Goal: Task Accomplishment & Management: Complete application form

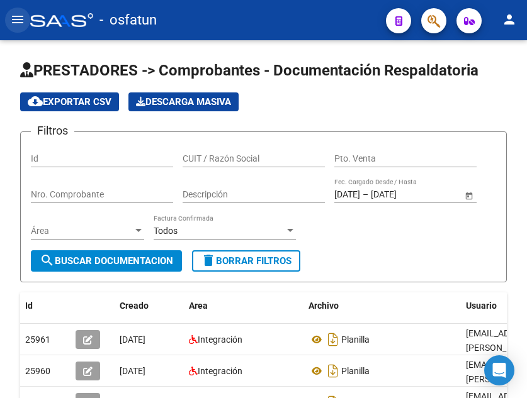
click at [9, 20] on button "menu" at bounding box center [17, 20] width 25 height 25
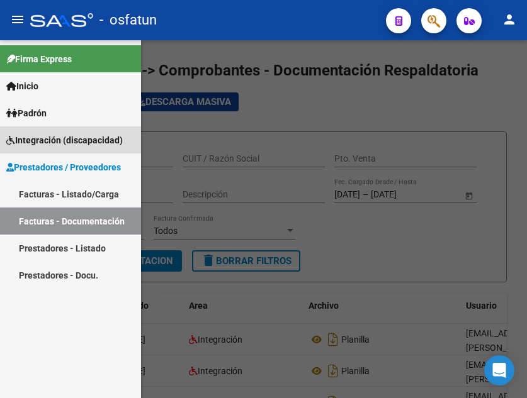
click at [54, 134] on span "Integración (discapacidad)" at bounding box center [64, 140] width 116 height 14
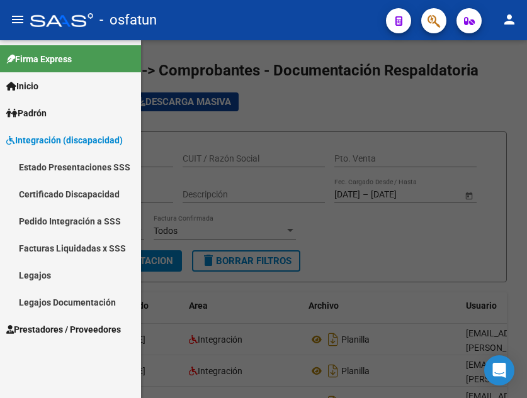
click at [65, 281] on link "Legajos" at bounding box center [70, 275] width 141 height 27
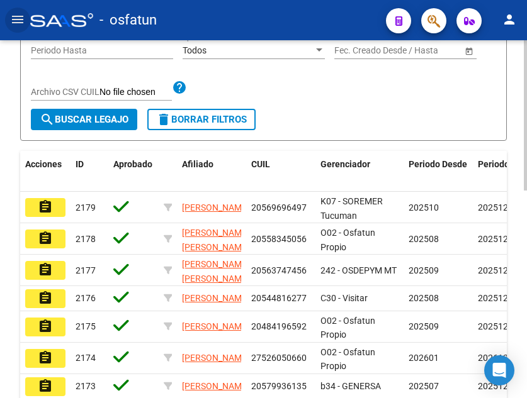
scroll to position [315, 0]
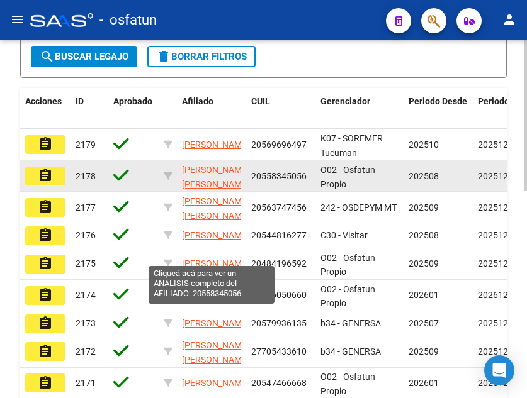
click at [216, 189] on span "[PERSON_NAME] [PERSON_NAME]" at bounding box center [215, 177] width 67 height 25
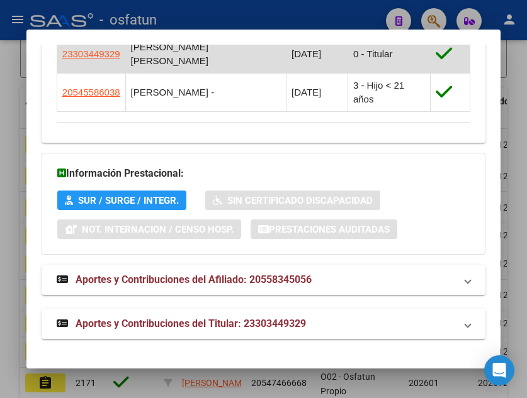
scroll to position [904, 0]
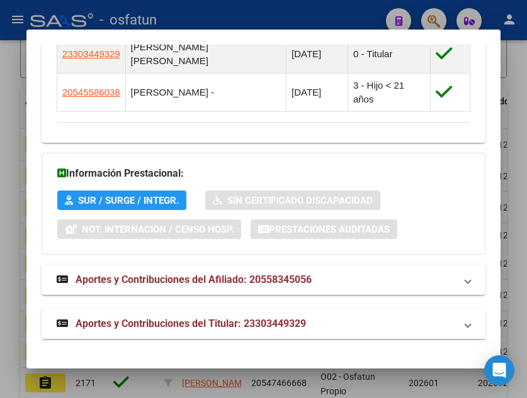
click at [143, 206] on span "SUR / SURGE / INTEGR." at bounding box center [128, 200] width 101 height 11
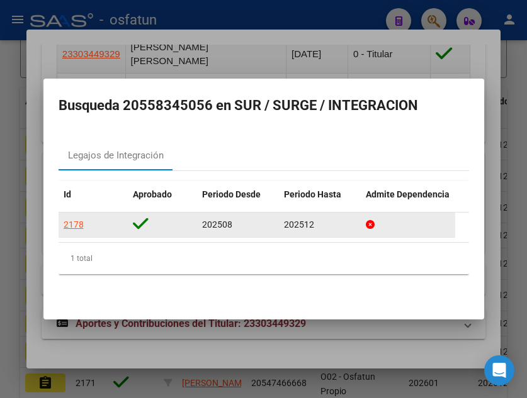
click at [81, 222] on div "2178" at bounding box center [74, 225] width 20 height 14
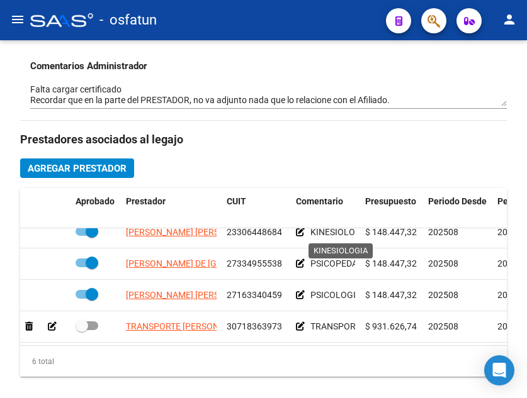
scroll to position [63, 0]
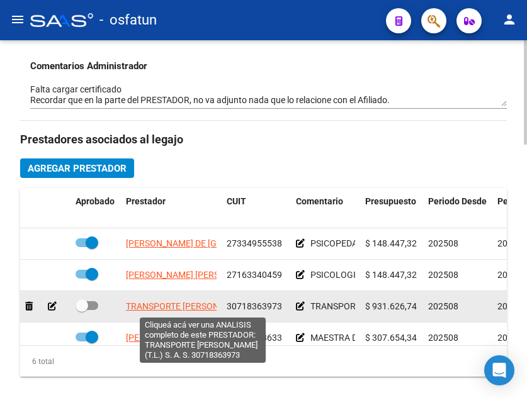
click at [171, 306] on span "TRANSPORTE [PERSON_NAME] (T.L.) S. A. S." at bounding box center [214, 306] width 176 height 10
type textarea "30718363973"
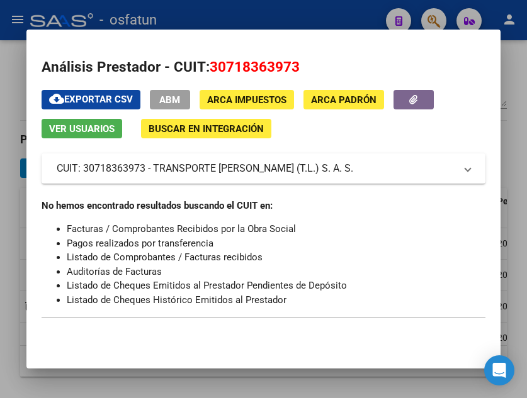
click at [439, 53] on mat-dialog-content "Análisis Prestador - CUIT: 30718363973 cloud_download Exportar CSV ABM ARCA Imp…" at bounding box center [263, 188] width 474 height 287
click at [309, 21] on div at bounding box center [263, 199] width 527 height 398
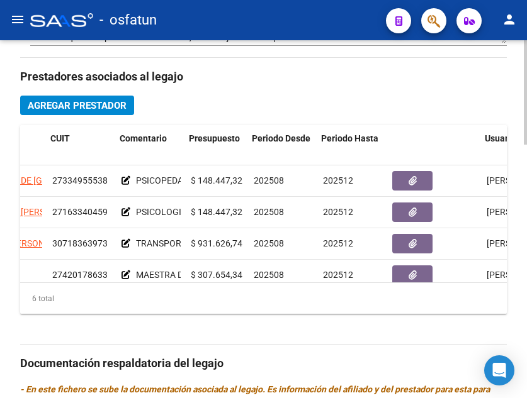
scroll to position [63, 176]
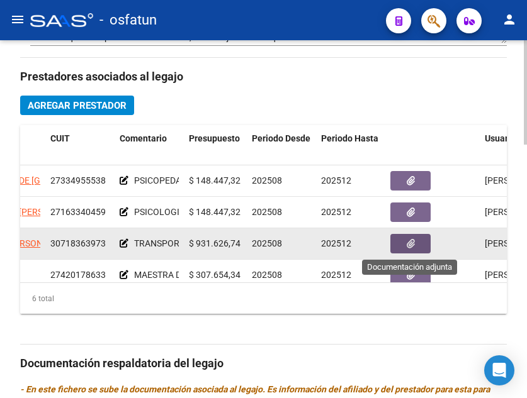
click at [406, 249] on icon "button" at bounding box center [410, 243] width 8 height 9
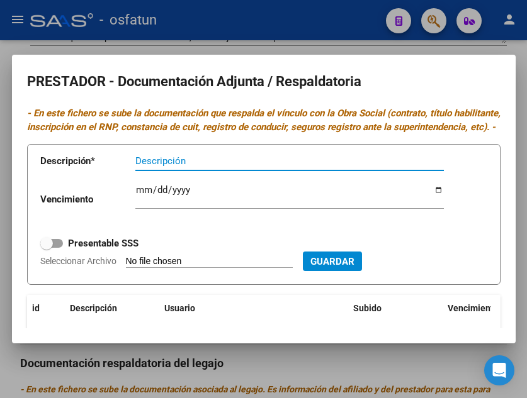
click at [120, 43] on div at bounding box center [263, 199] width 527 height 398
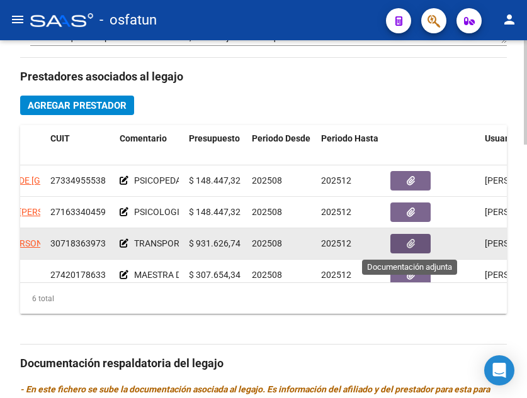
click at [412, 244] on icon "button" at bounding box center [410, 243] width 8 height 9
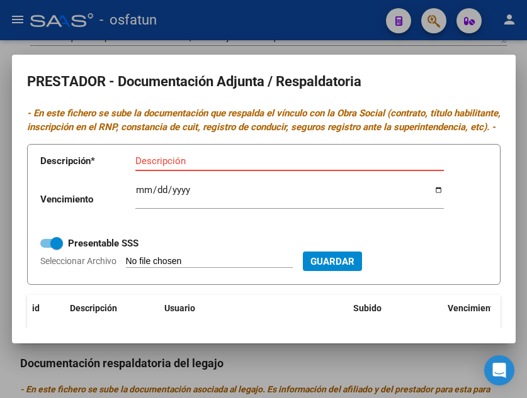
click at [452, 53] on div at bounding box center [263, 199] width 527 height 398
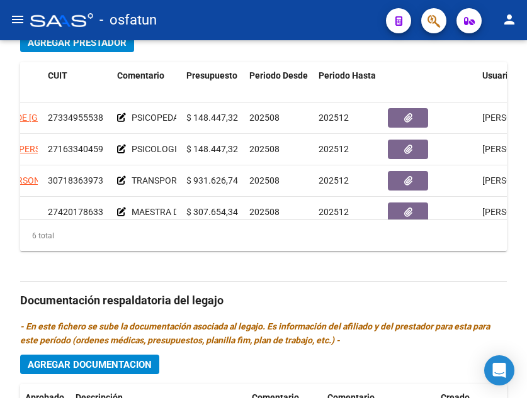
scroll to position [86, 179]
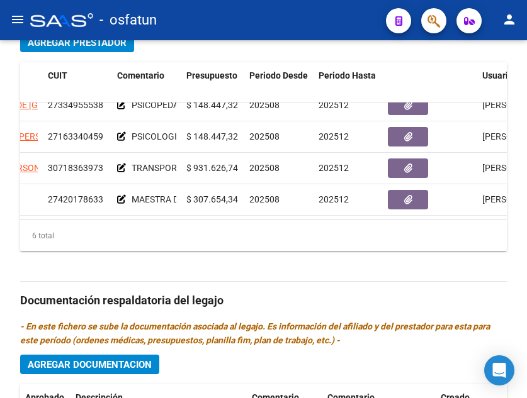
drag, startPoint x: 255, startPoint y: 221, endPoint x: 187, endPoint y: 211, distance: 69.3
click at [187, 211] on div "Aprobado Prestador CUIT Comentario Presupuesto Periodo Desde Periodo Hasta Usua…" at bounding box center [263, 156] width 486 height 189
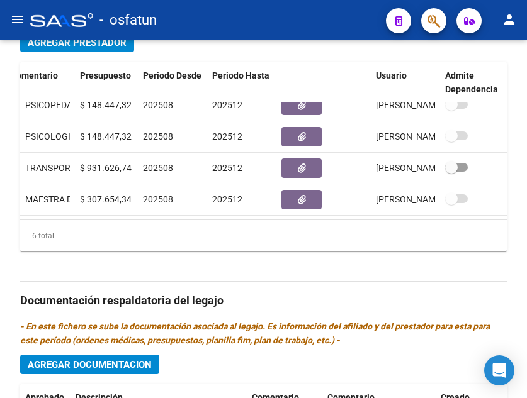
scroll to position [86, 297]
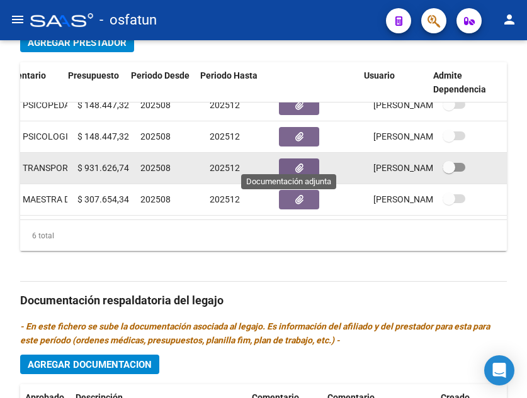
click at [295, 164] on icon "button" at bounding box center [299, 168] width 8 height 9
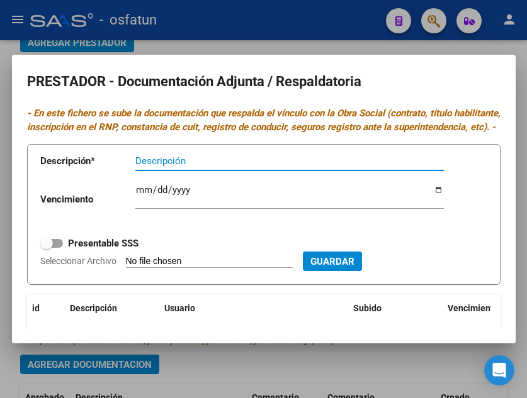
click at [189, 167] on input "Descripción" at bounding box center [289, 160] width 308 height 11
type input "D"
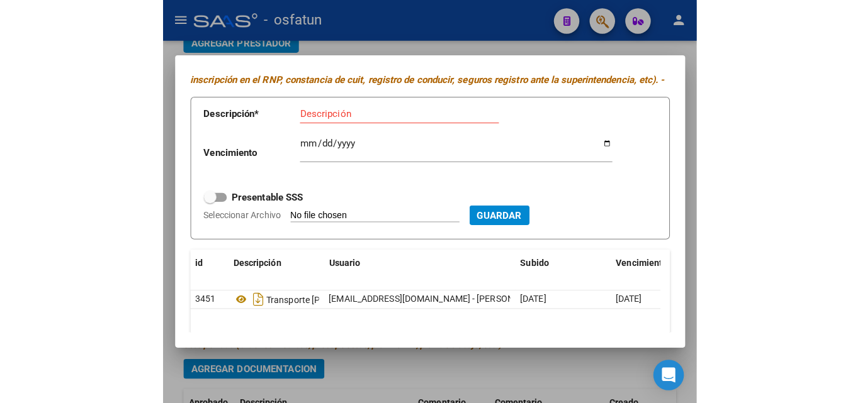
scroll to position [63, 0]
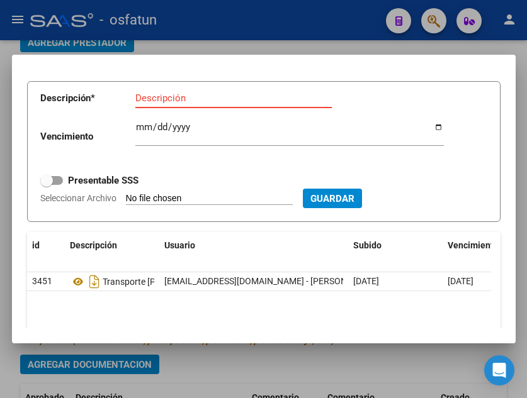
click at [218, 104] on input "Descripción" at bounding box center [233, 97] width 196 height 11
type input "d"
type input "DOCUMENTACION"
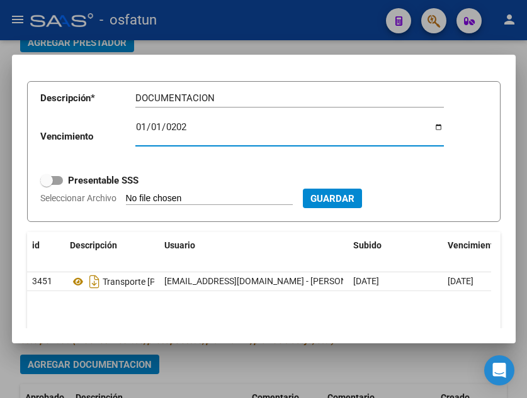
type input "[DATE]"
click at [354, 204] on span "Guardar" at bounding box center [332, 198] width 44 height 11
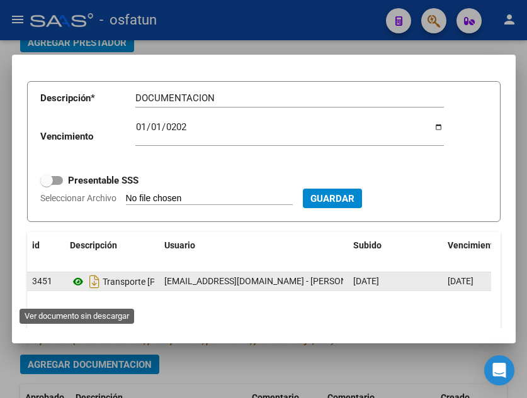
click at [81, 289] on icon at bounding box center [78, 281] width 16 height 15
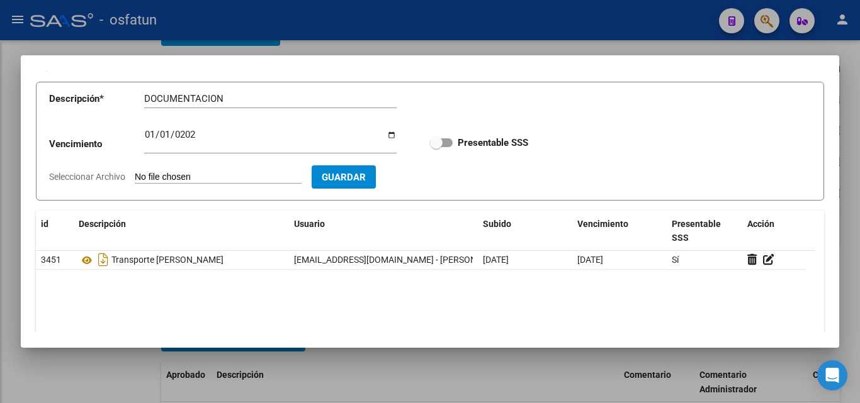
scroll to position [518, 0]
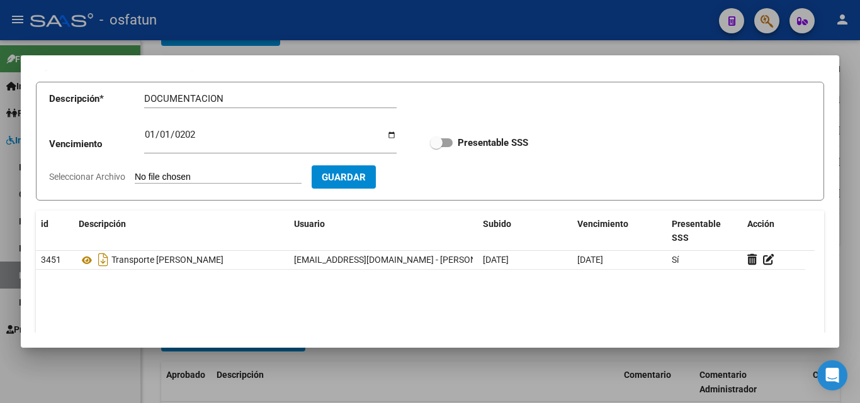
click at [264, 179] on input "Seleccionar Archivo" at bounding box center [218, 178] width 167 height 12
type input "C:\fakepath\Documentacion Transporte Noah (2)-2-16.pdf"
click at [429, 177] on span "Guardar" at bounding box center [417, 177] width 44 height 11
checkbox input "true"
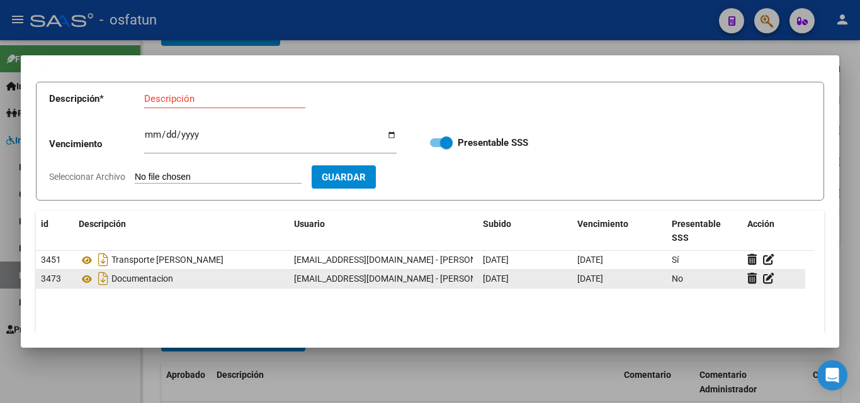
click at [526, 274] on span "No" at bounding box center [676, 279] width 11 height 10
click at [526, 276] on icon at bounding box center [768, 278] width 11 height 12
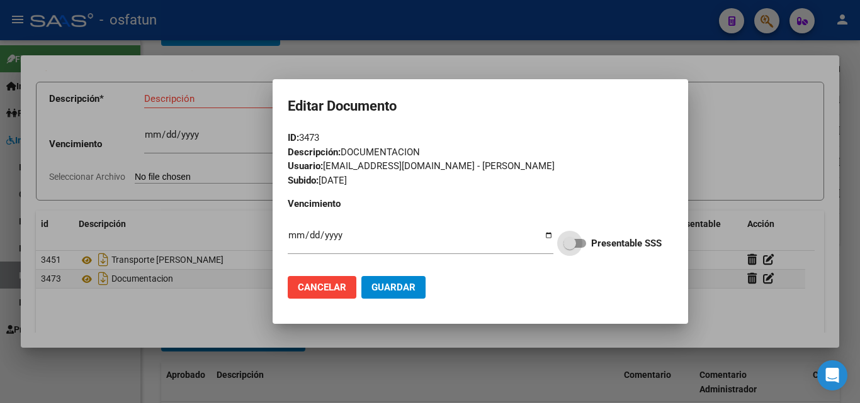
click at [526, 245] on span at bounding box center [574, 243] width 23 height 9
click at [526, 248] on input "Presentable SSS" at bounding box center [569, 248] width 1 height 1
checkbox input "true"
click at [382, 284] on span "Guardar" at bounding box center [393, 287] width 44 height 11
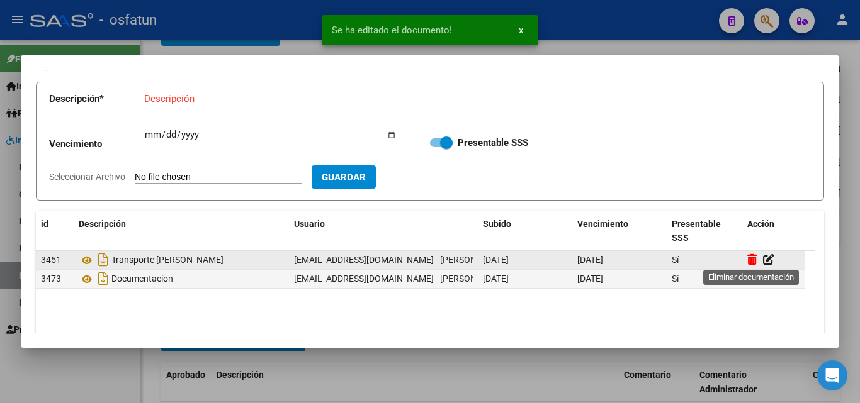
click at [526, 258] on icon at bounding box center [751, 260] width 9 height 12
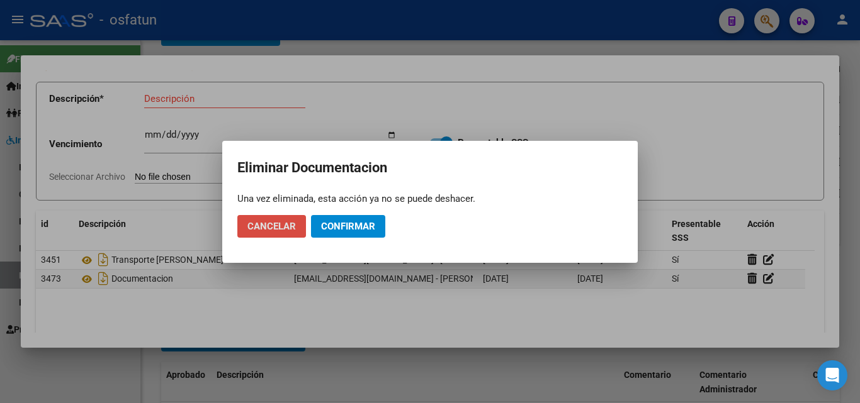
click at [289, 230] on span "Cancelar" at bounding box center [271, 226] width 48 height 11
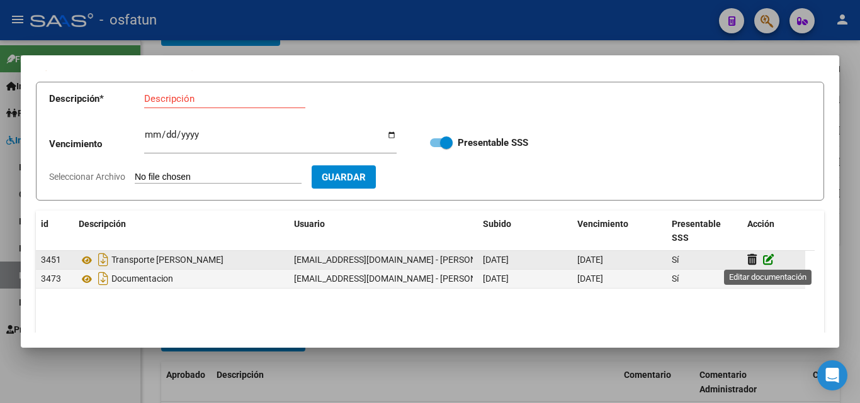
click at [526, 256] on icon at bounding box center [768, 260] width 11 height 12
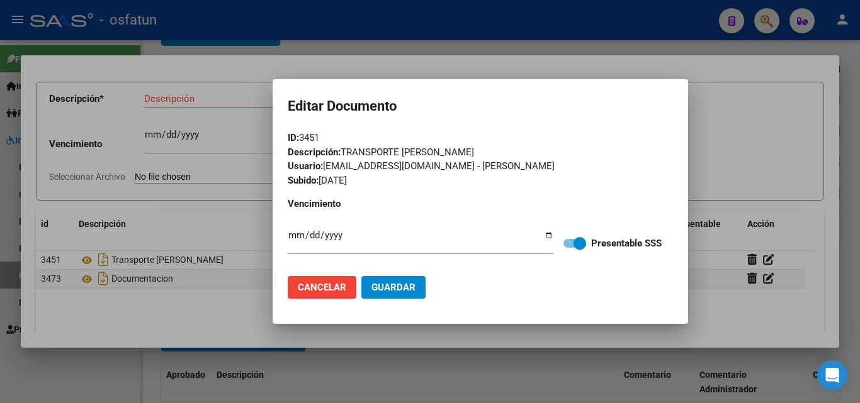
click at [379, 144] on div "ID: 3451" at bounding box center [480, 138] width 385 height 14
click at [392, 148] on div "Descripción: TRANSPORTE [PERSON_NAME]" at bounding box center [480, 152] width 385 height 14
click at [347, 288] on button "Cancelar" at bounding box center [322, 287] width 69 height 23
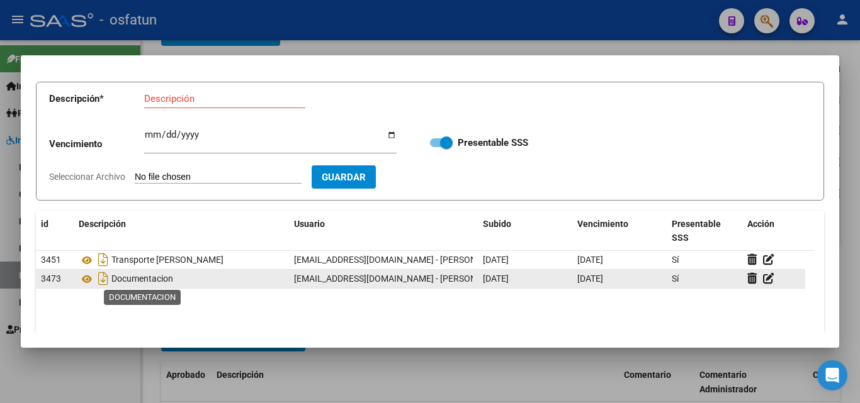
click at [151, 277] on span "Documentacion" at bounding box center [142, 279] width 62 height 10
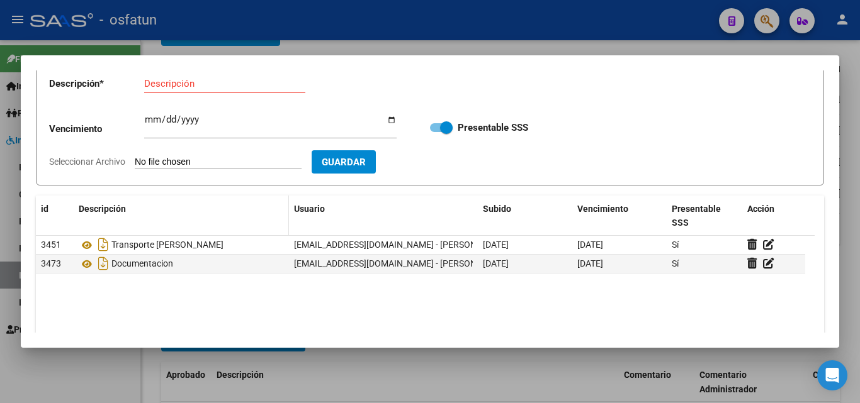
scroll to position [0, 0]
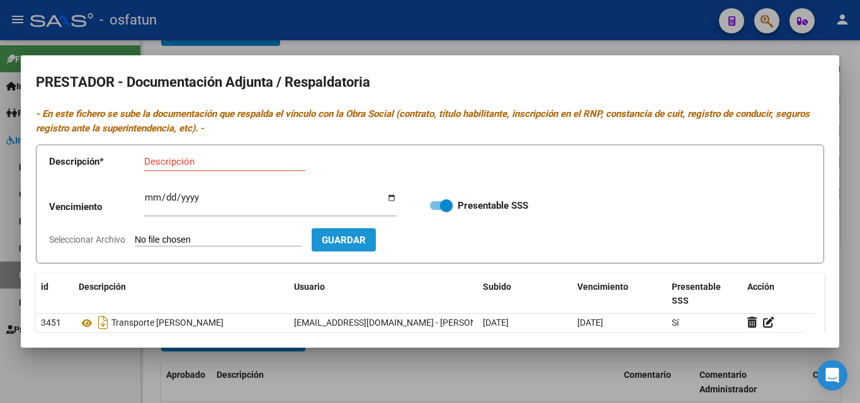
click at [366, 243] on span "Guardar" at bounding box center [344, 240] width 44 height 11
click at [526, 47] on div at bounding box center [430, 201] width 860 height 403
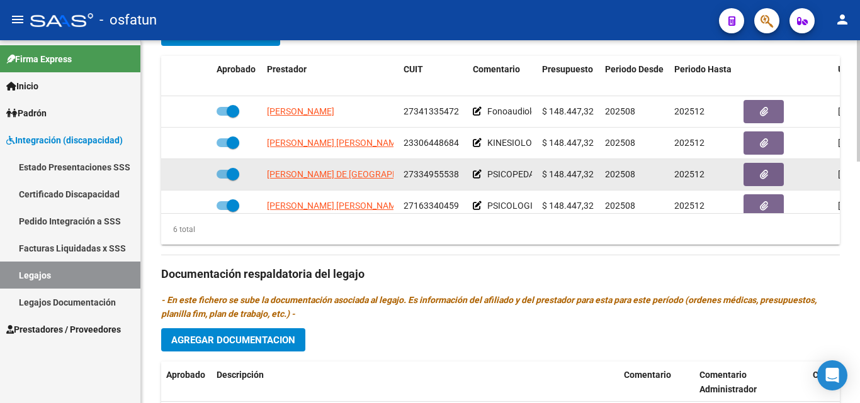
scroll to position [76, 0]
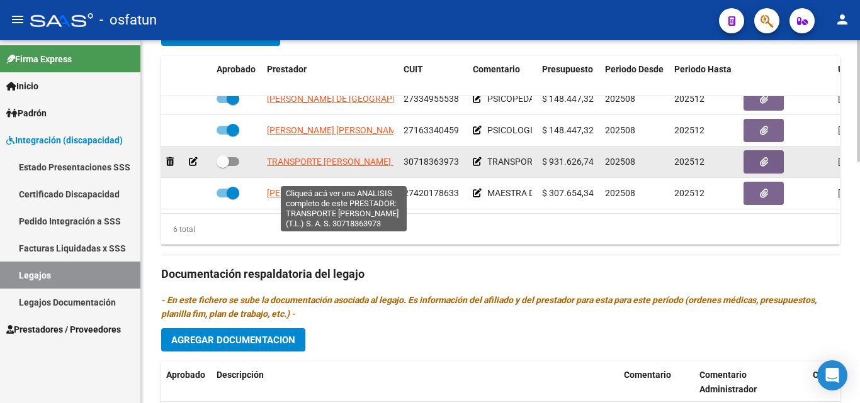
click at [354, 167] on span "TRANSPORTE [PERSON_NAME] (T.L.) S. A. S." at bounding box center [355, 162] width 176 height 10
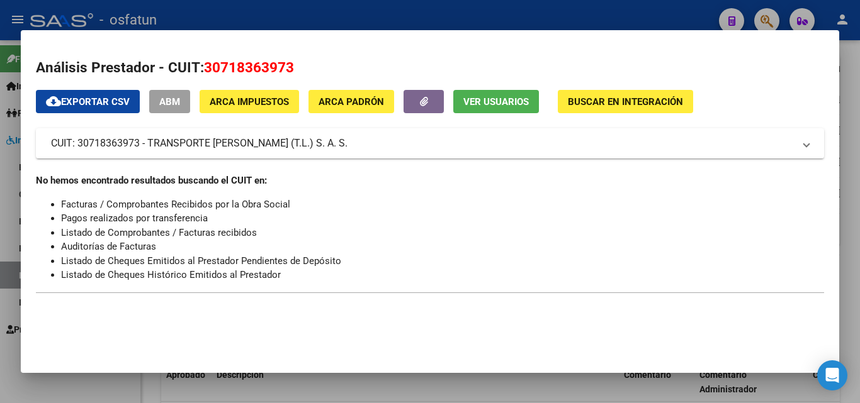
click at [303, 20] on div at bounding box center [430, 201] width 860 height 403
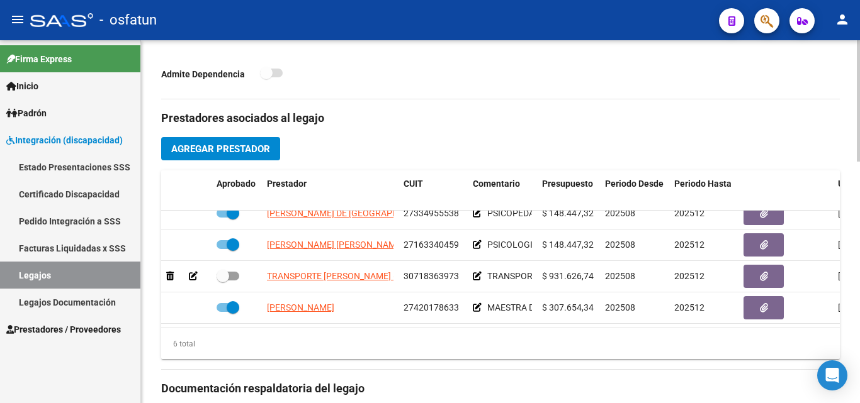
scroll to position [440, 0]
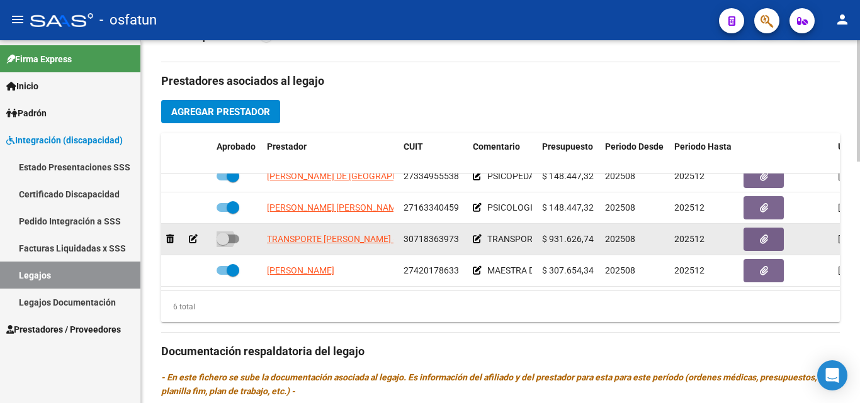
click at [227, 245] on span at bounding box center [222, 239] width 13 height 13
click at [223, 244] on input "checkbox" at bounding box center [222, 244] width 1 height 1
checkbox input "true"
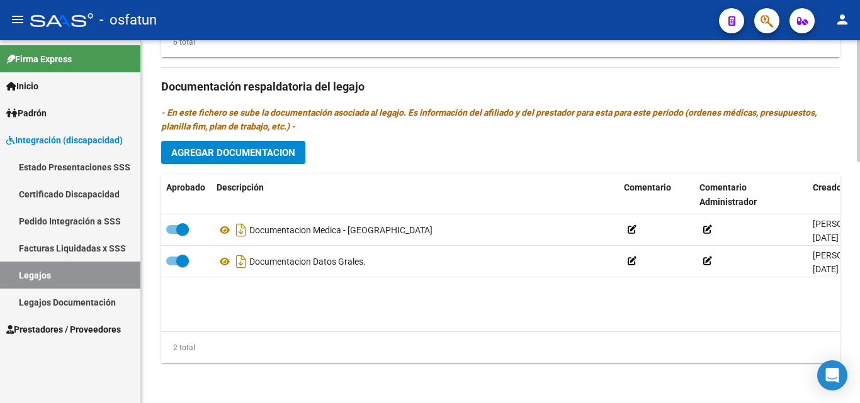
scroll to position [720, 0]
click at [260, 157] on span "Agregar Documentacion" at bounding box center [233, 152] width 124 height 11
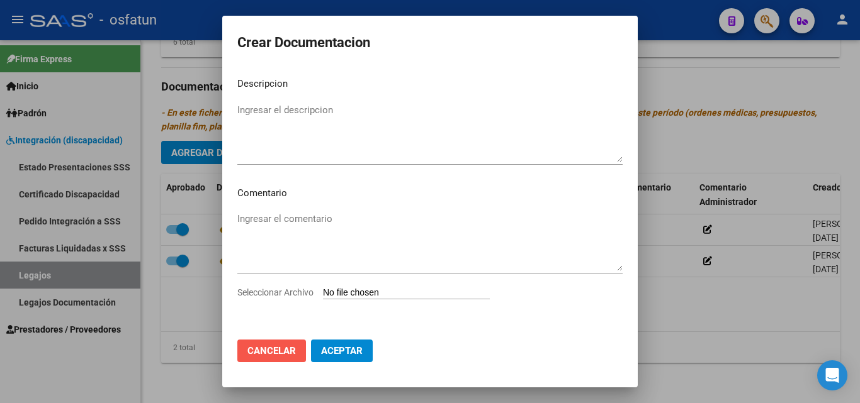
click at [287, 345] on span "Cancelar" at bounding box center [271, 350] width 48 height 11
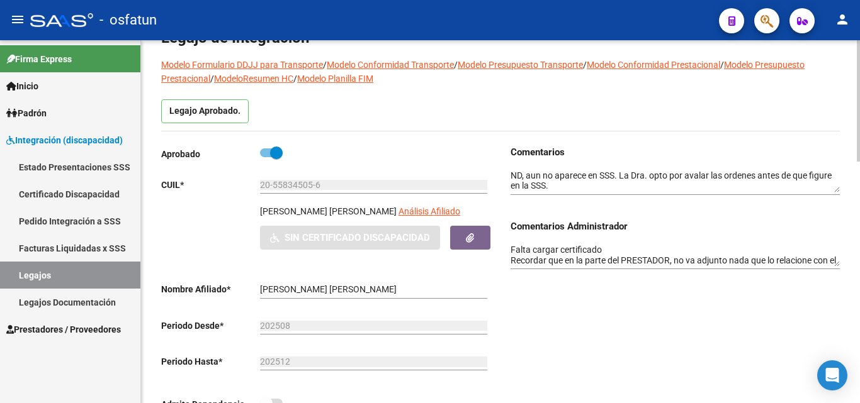
scroll to position [28, 0]
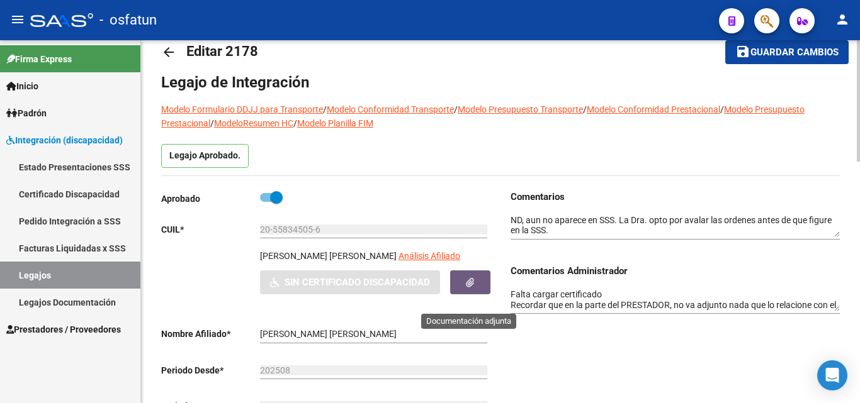
click at [471, 288] on icon "button" at bounding box center [470, 282] width 8 height 9
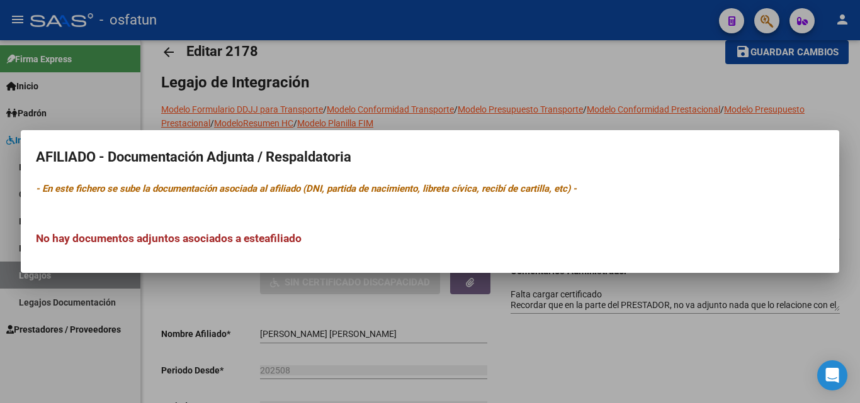
click at [115, 191] on icon "- En este fichero se sube la documentación asociada al afiliado (DNI, partida d…" at bounding box center [306, 188] width 540 height 11
click at [211, 314] on div at bounding box center [430, 201] width 860 height 403
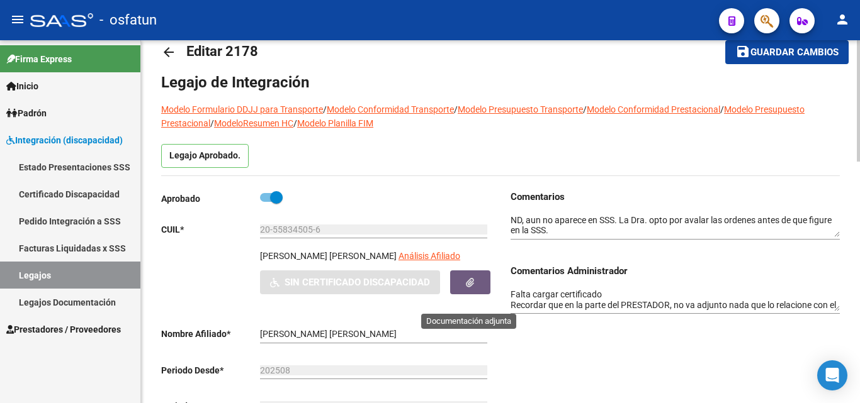
click at [473, 288] on icon "button" at bounding box center [470, 282] width 8 height 9
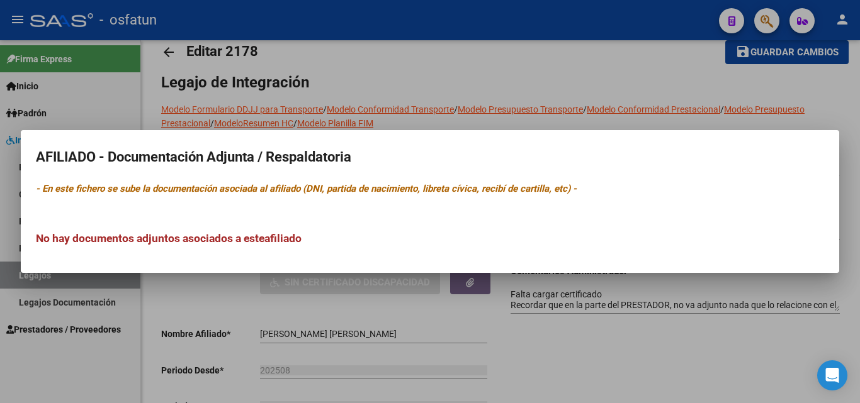
click at [336, 194] on p "- En este fichero se sube la documentación asociada al afiliado (DNI, partida d…" at bounding box center [430, 189] width 788 height 14
click at [518, 354] on div at bounding box center [430, 201] width 860 height 403
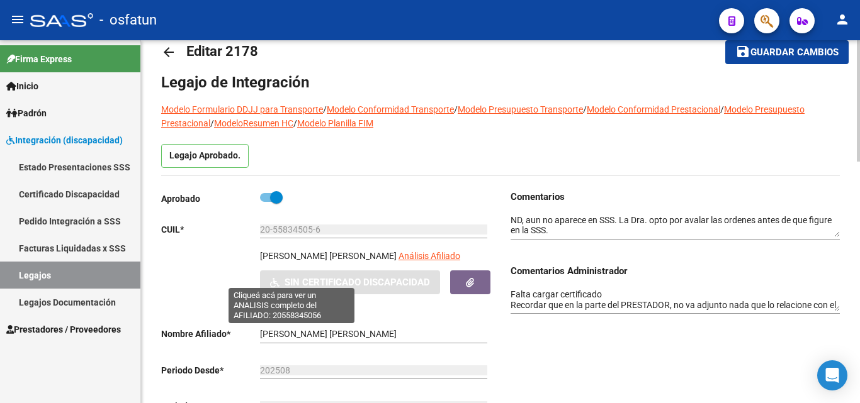
click at [398, 261] on span "Análisis Afiliado" at bounding box center [429, 256] width 62 height 10
type textarea "20558345056"
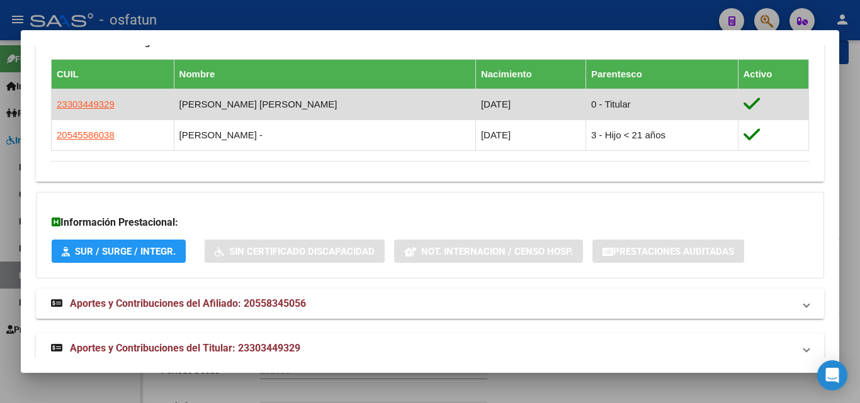
scroll to position [751, 0]
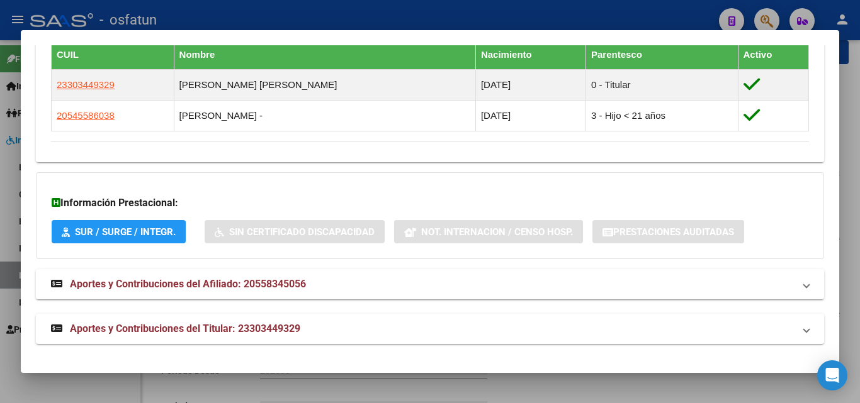
click at [160, 232] on span "SUR / SURGE / INTEGR." at bounding box center [125, 232] width 101 height 11
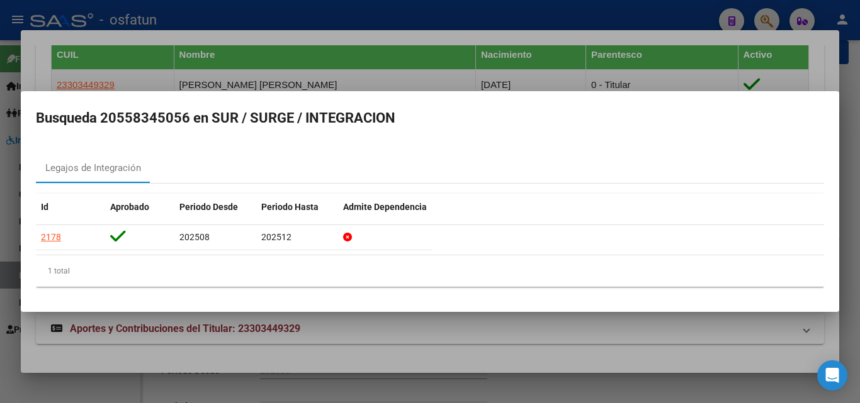
click at [145, 88] on div at bounding box center [430, 201] width 860 height 403
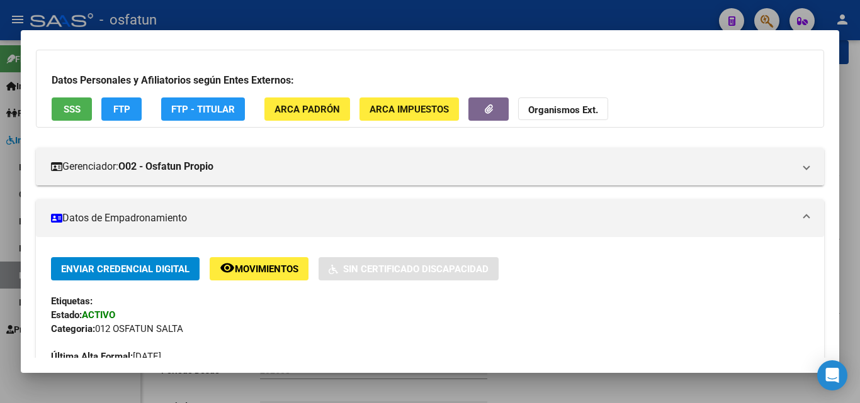
scroll to position [0, 0]
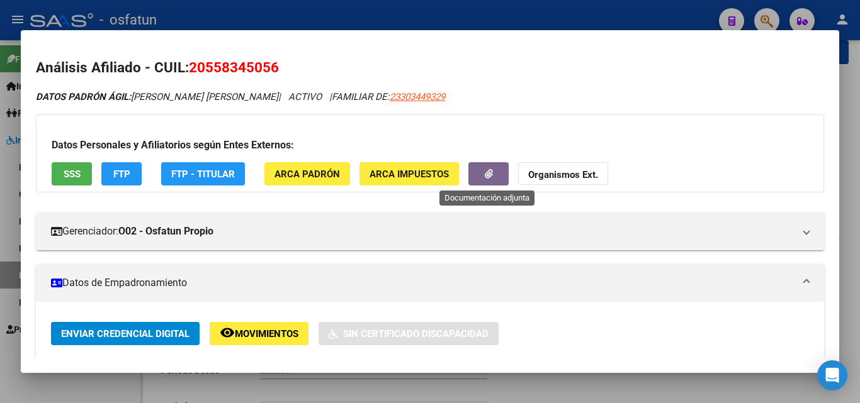
click at [496, 177] on button "button" at bounding box center [488, 173] width 40 height 23
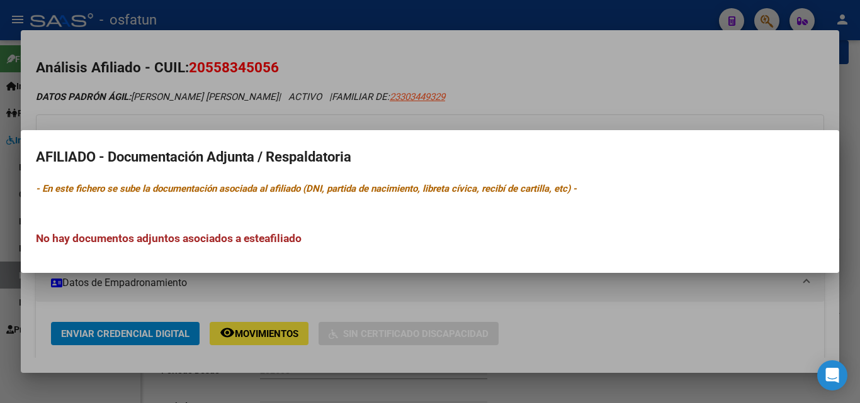
click at [526, 103] on div at bounding box center [430, 201] width 860 height 403
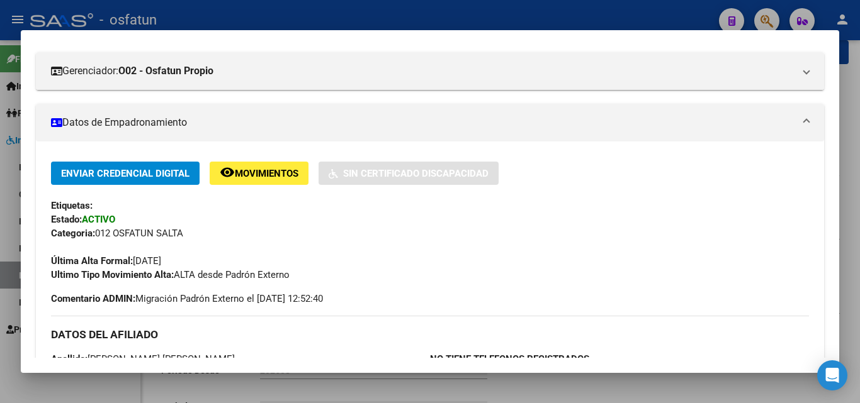
scroll to position [189, 0]
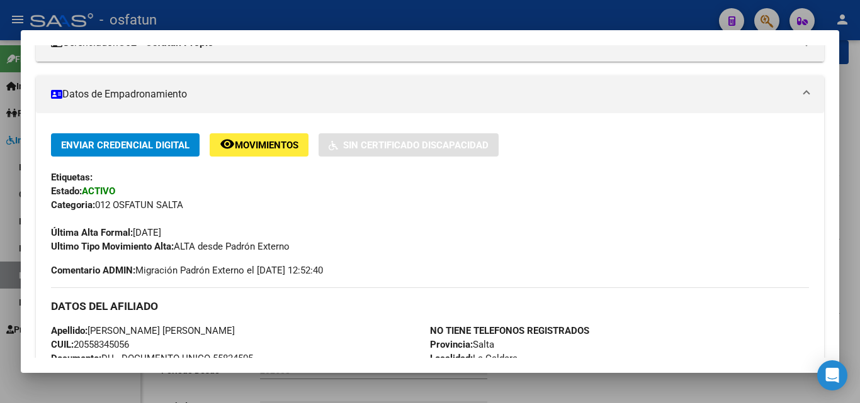
click at [248, 151] on span "Movimientos" at bounding box center [267, 145] width 64 height 11
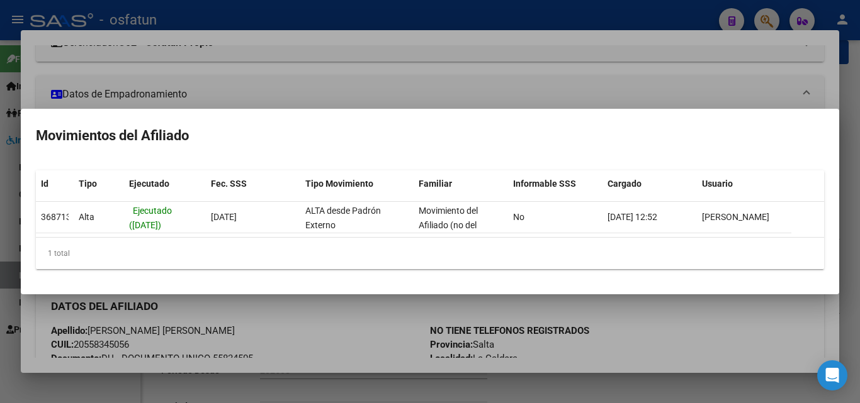
click at [274, 103] on div at bounding box center [430, 201] width 860 height 403
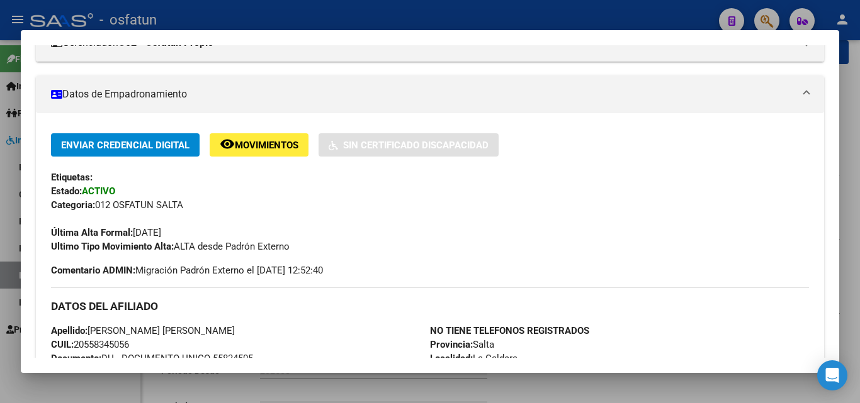
click at [526, 20] on div at bounding box center [430, 201] width 860 height 403
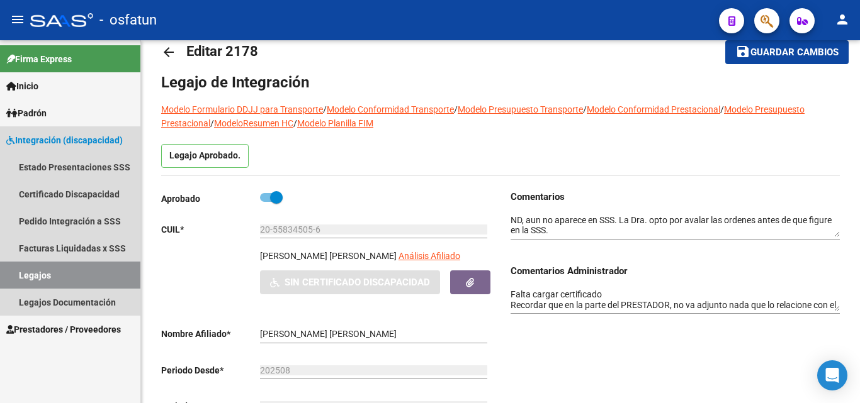
click at [16, 266] on link "Legajos" at bounding box center [70, 275] width 140 height 27
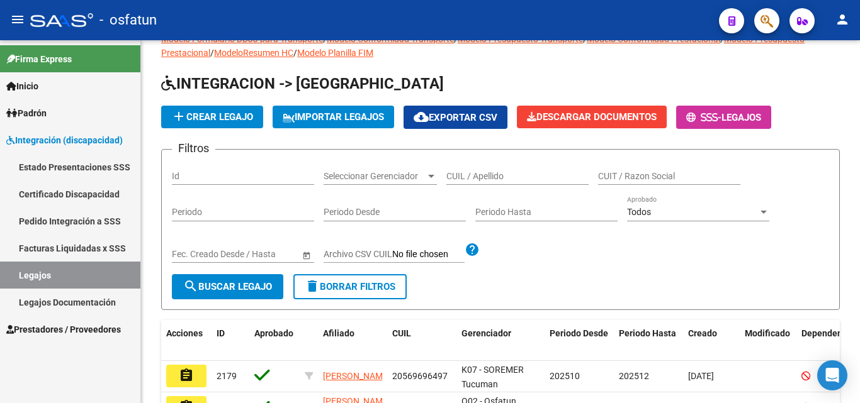
click at [47, 113] on span "Padrón" at bounding box center [26, 113] width 40 height 14
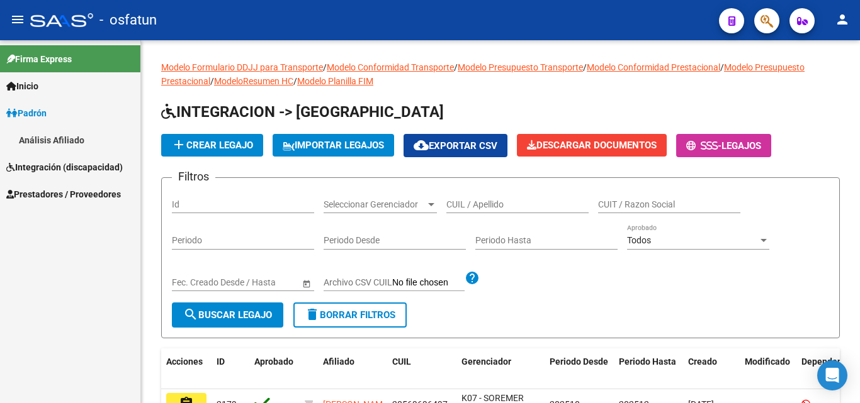
click at [56, 144] on link "Análisis Afiliado" at bounding box center [70, 139] width 140 height 27
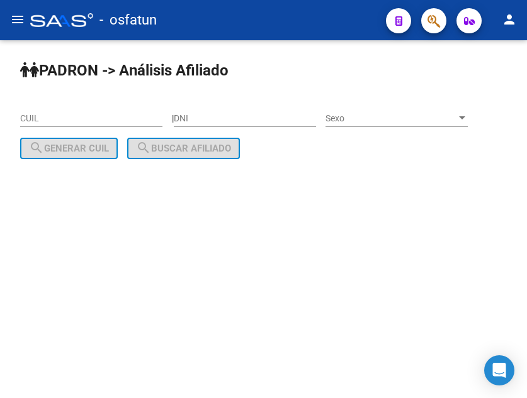
click at [249, 121] on input "DNI" at bounding box center [245, 118] width 142 height 11
type input "55834505"
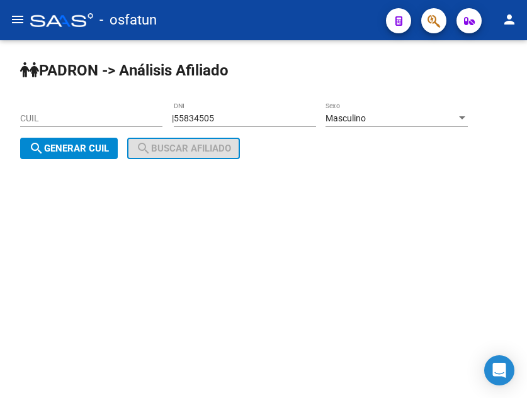
click at [102, 148] on span "search Generar CUIL" at bounding box center [69, 148] width 80 height 11
type input "20-55834505-6"
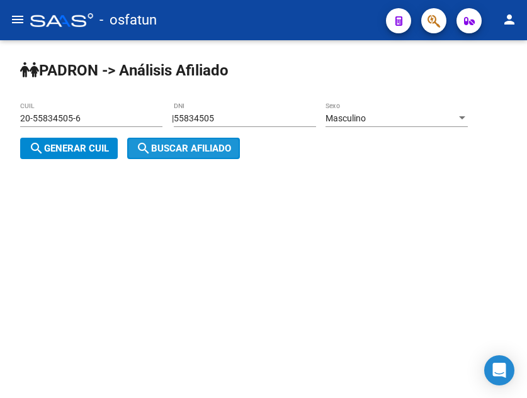
click at [156, 148] on span "search Buscar afiliado" at bounding box center [183, 148] width 95 height 11
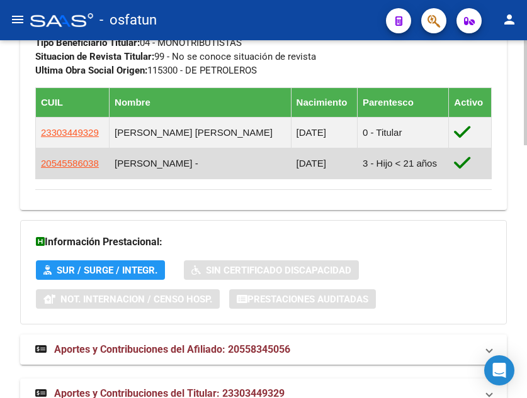
scroll to position [859, 0]
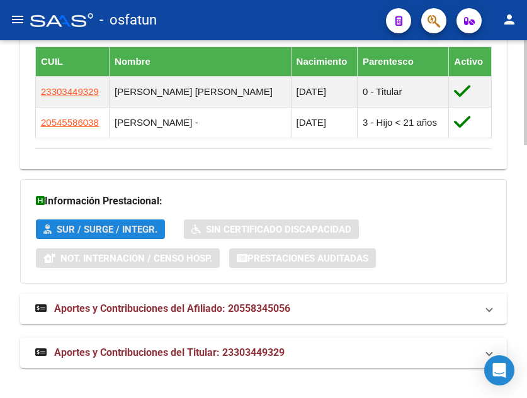
click at [119, 226] on span "SUR / SURGE / INTEGR." at bounding box center [107, 229] width 101 height 11
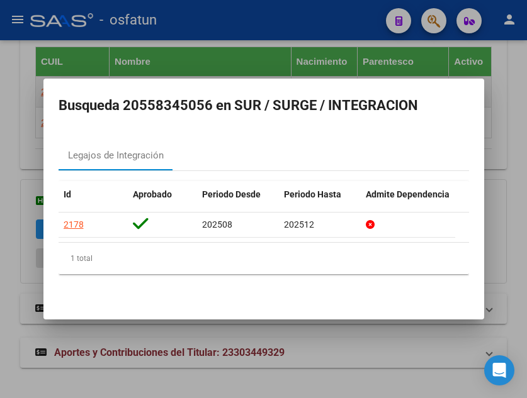
click at [25, 99] on div at bounding box center [263, 199] width 527 height 398
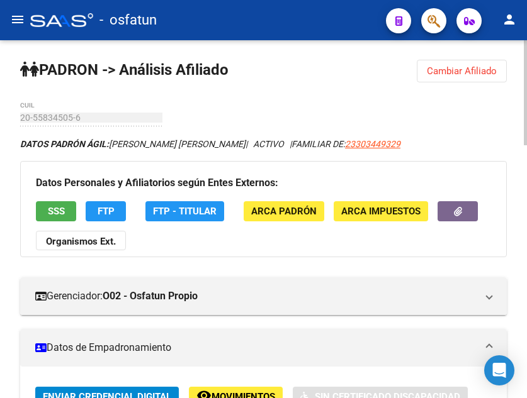
scroll to position [0, 0]
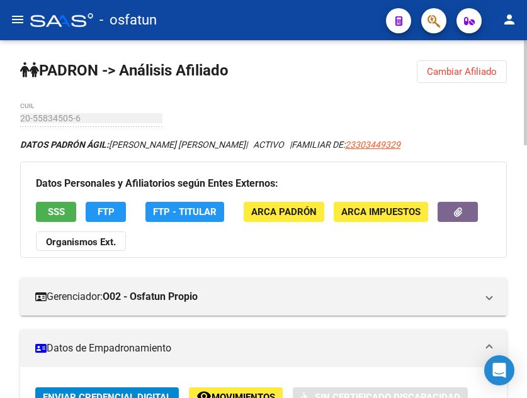
click at [83, 245] on strong "Organismos Ext." at bounding box center [81, 242] width 70 height 11
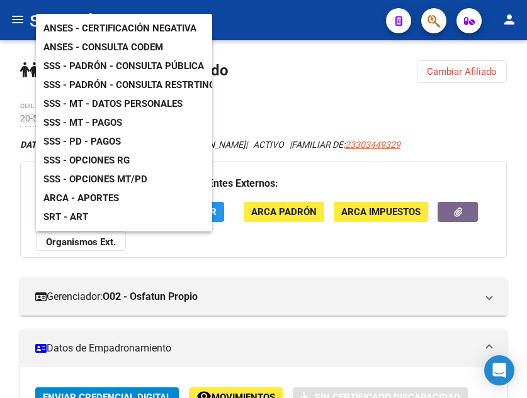
click at [255, 250] on div at bounding box center [263, 199] width 527 height 398
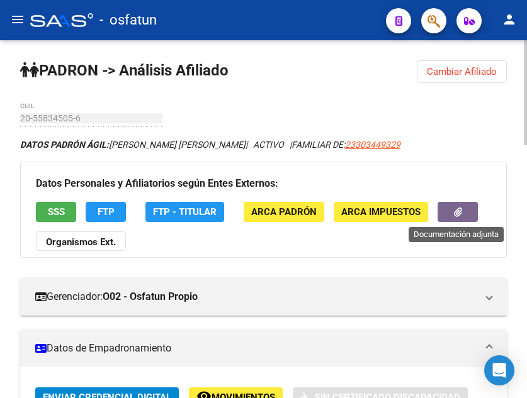
click at [459, 208] on icon "button" at bounding box center [458, 212] width 8 height 9
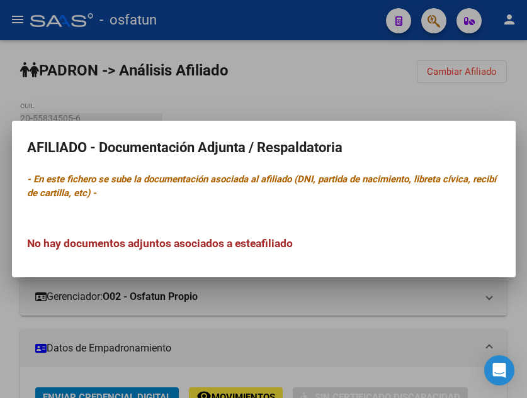
click at [344, 298] on div at bounding box center [263, 199] width 527 height 398
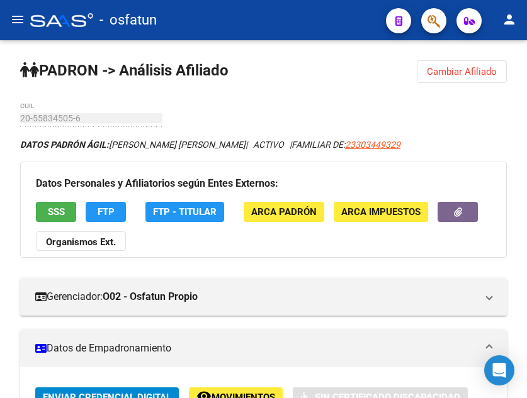
click at [26, 24] on button "menu" at bounding box center [17, 20] width 25 height 25
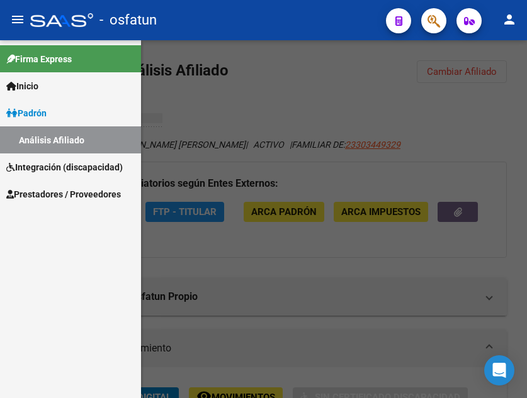
click at [84, 174] on span "Integración (discapacidad)" at bounding box center [64, 167] width 116 height 14
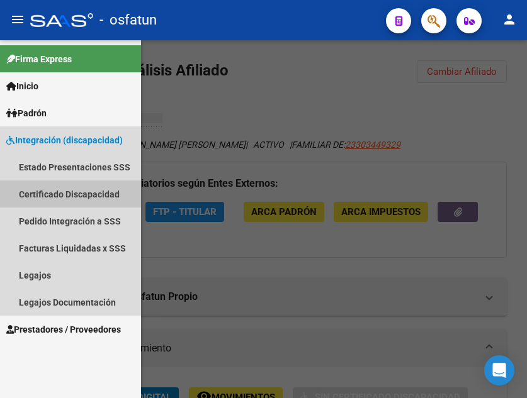
click at [76, 188] on link "Certificado Discapacidad" at bounding box center [70, 194] width 141 height 27
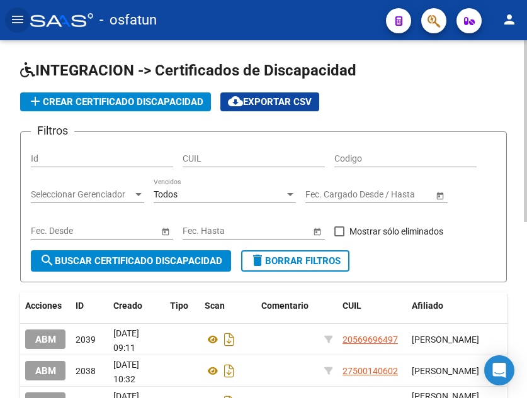
click at [130, 161] on input "Id" at bounding box center [102, 159] width 142 height 11
type input "55834505"
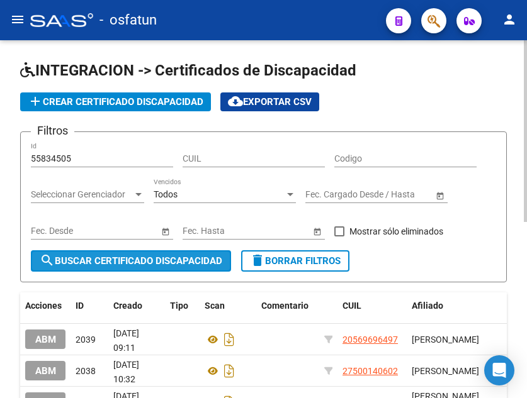
click at [136, 257] on span "search Buscar Certificado Discapacidad" at bounding box center [131, 260] width 182 height 11
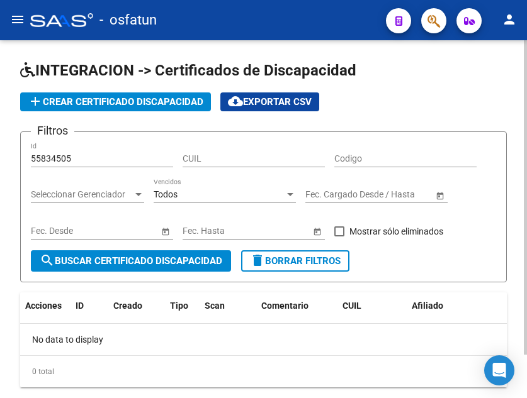
click at [147, 99] on span "add Crear Certificado Discapacidad" at bounding box center [116, 101] width 176 height 11
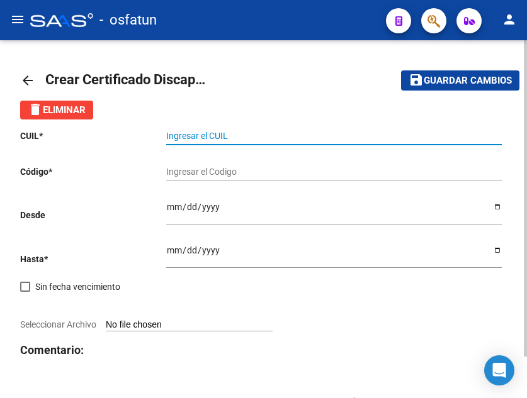
click at [188, 134] on input "Ingresar el CUIL" at bounding box center [333, 136] width 335 height 11
click at [189, 132] on input "Ingresar el CUIL" at bounding box center [333, 136] width 335 height 11
paste input "20-55834505-6"
type input "20-55834505-6"
click at [208, 172] on input "Ingresar el Codigo" at bounding box center [333, 172] width 335 height 11
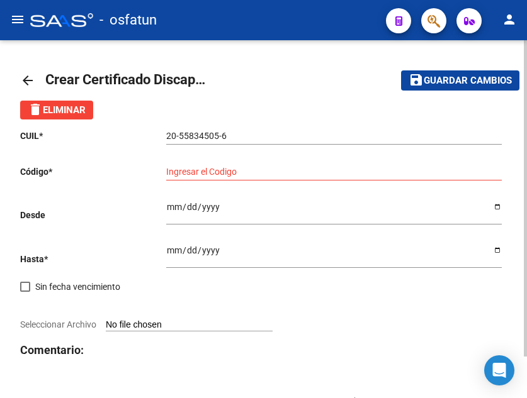
click at [230, 163] on div "Ingresar el Codigo" at bounding box center [333, 167] width 335 height 25
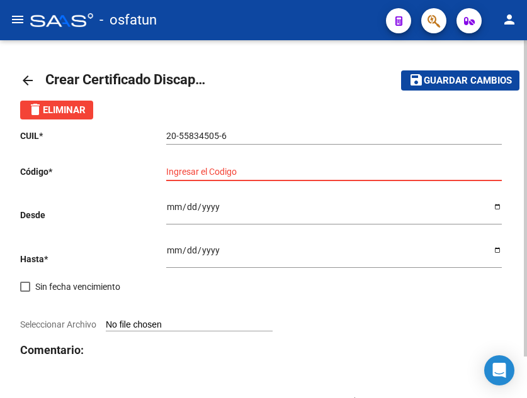
click at [231, 172] on input "Ingresar el Codigo" at bounding box center [333, 172] width 335 height 11
paste input "ARG-02-00055834505-20210803-20260803-SAL-121"
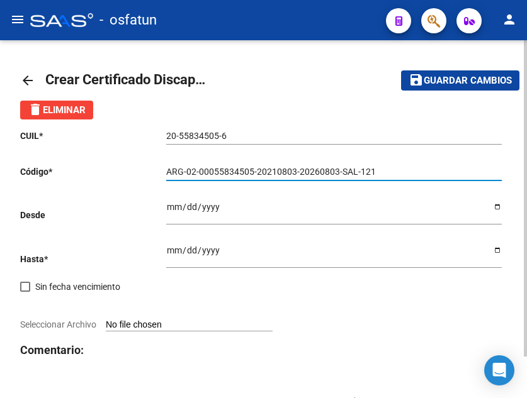
type input "ARG-02-00055834505-20210803-20260803-SAL-121"
click at [231, 210] on input "Ingresar fec. Desde" at bounding box center [333, 211] width 335 height 19
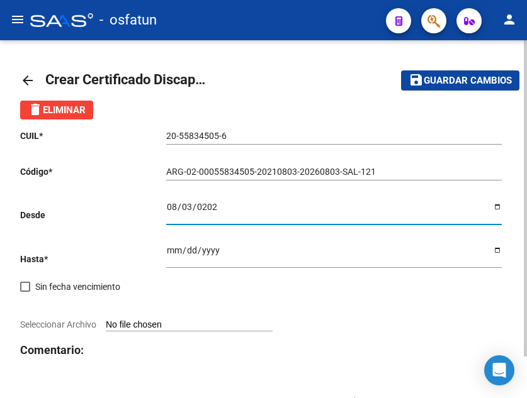
type input "[DATE]"
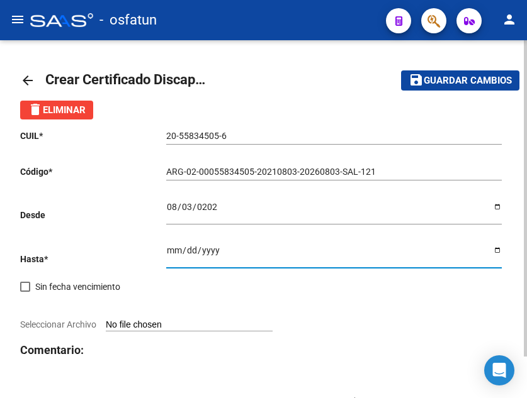
click at [220, 256] on input "Ingresar fec. Hasta" at bounding box center [333, 254] width 335 height 19
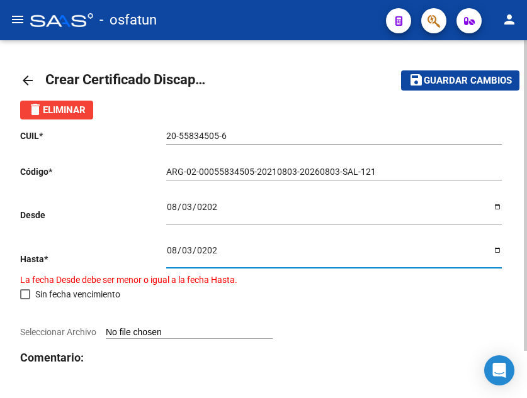
type input "[DATE]"
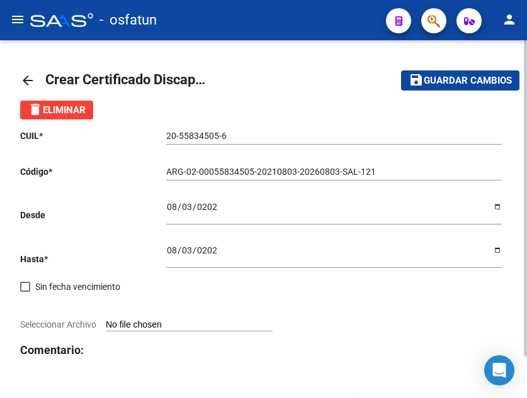
click at [174, 327] on input "Seleccionar Archivo" at bounding box center [189, 326] width 167 height 12
type input "C:\fakepath\CUD V.pdf"
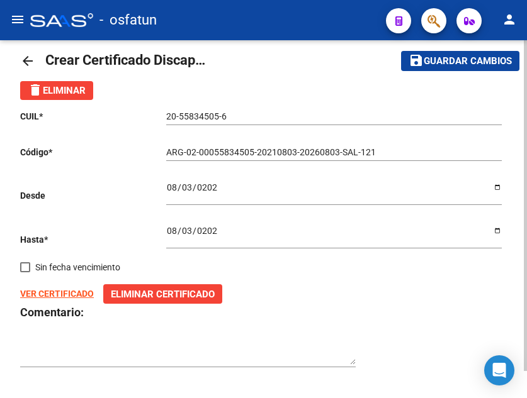
scroll to position [30, 0]
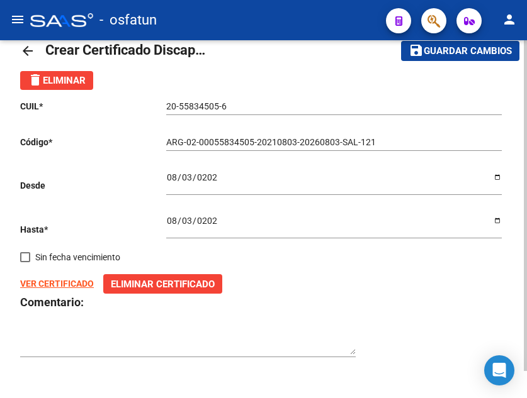
click at [457, 49] on span "Guardar cambios" at bounding box center [467, 51] width 88 height 11
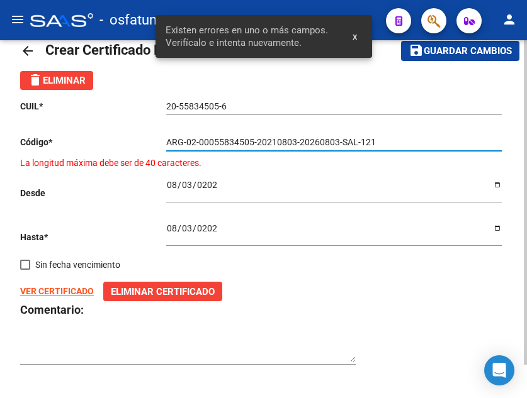
click at [359, 140] on input "ARG-02-00055834505-20210803-20260803-SAL-121" at bounding box center [333, 142] width 335 height 11
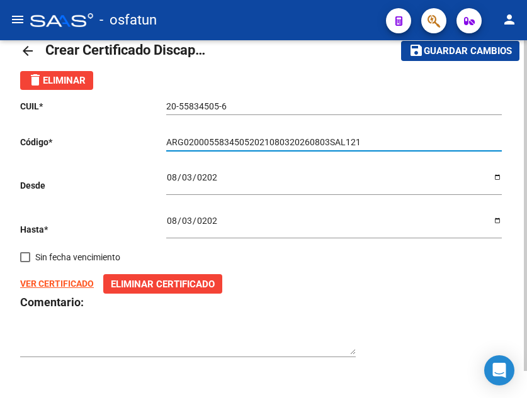
type input "ARG02000558345052021080320260803SAL121"
click at [453, 48] on span "Guardar cambios" at bounding box center [467, 51] width 88 height 11
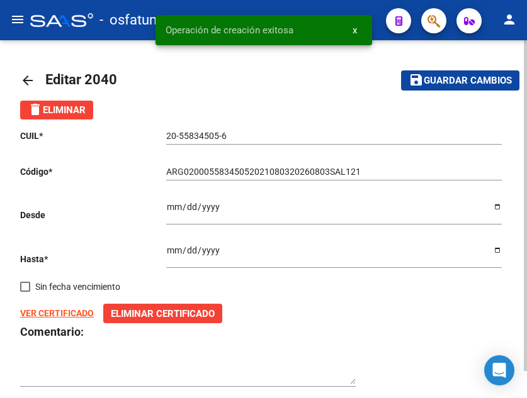
click at [18, 25] on mat-icon "menu" at bounding box center [17, 19] width 15 height 15
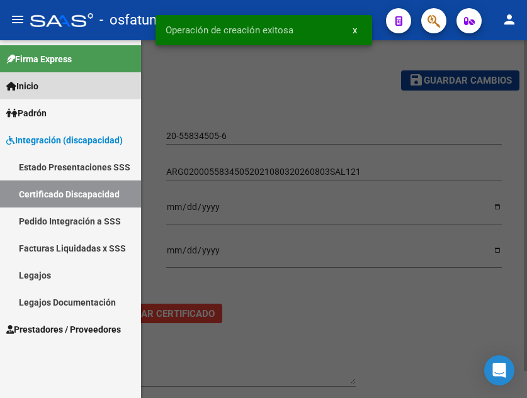
click at [52, 86] on link "Inicio" at bounding box center [70, 85] width 141 height 27
